Goal: Information Seeking & Learning: Learn about a topic

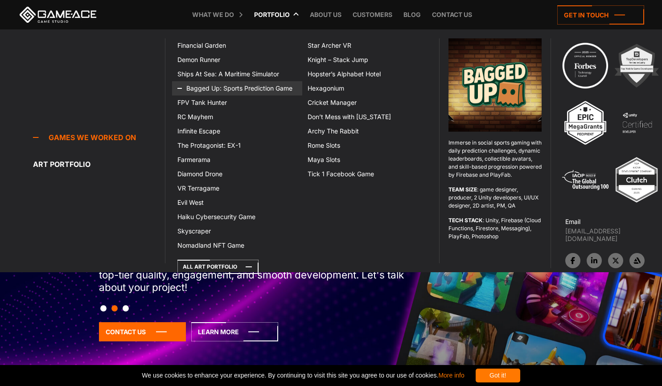
click at [247, 86] on link "Bagged Up: Sports Prediction Game" at bounding box center [237, 88] width 130 height 14
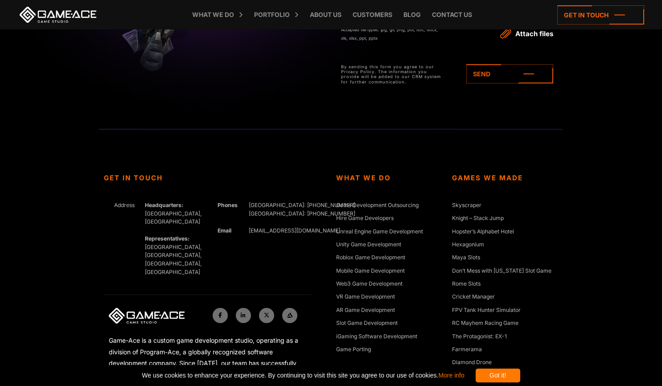
scroll to position [2630, 0]
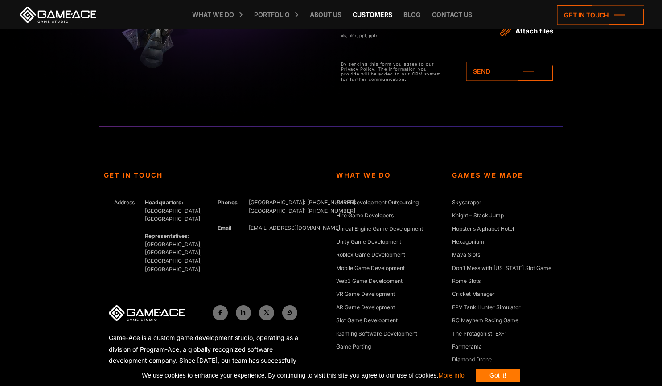
click at [372, 15] on link "Customers" at bounding box center [372, 14] width 49 height 29
